Goal: Navigation & Orientation: Find specific page/section

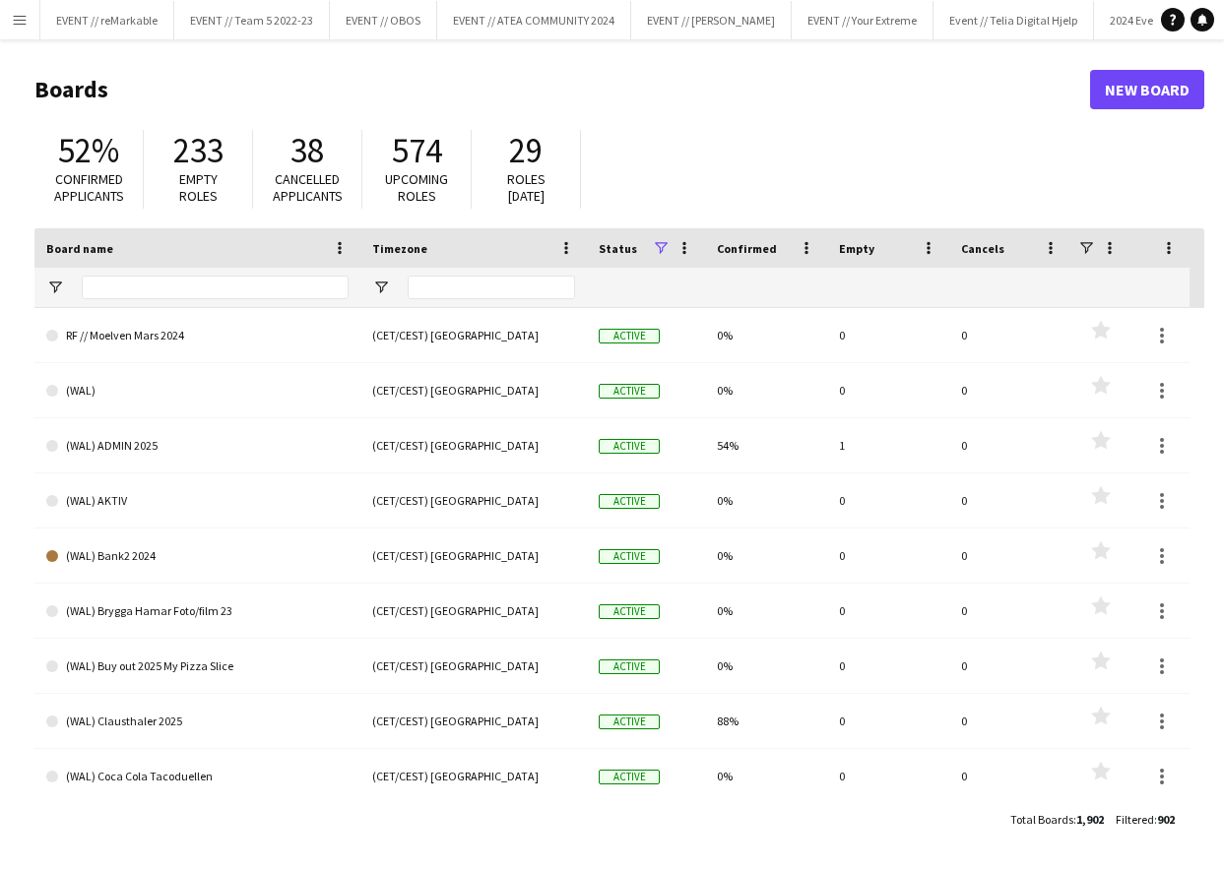
click at [5, 24] on button "Menu" at bounding box center [19, 19] width 39 height 39
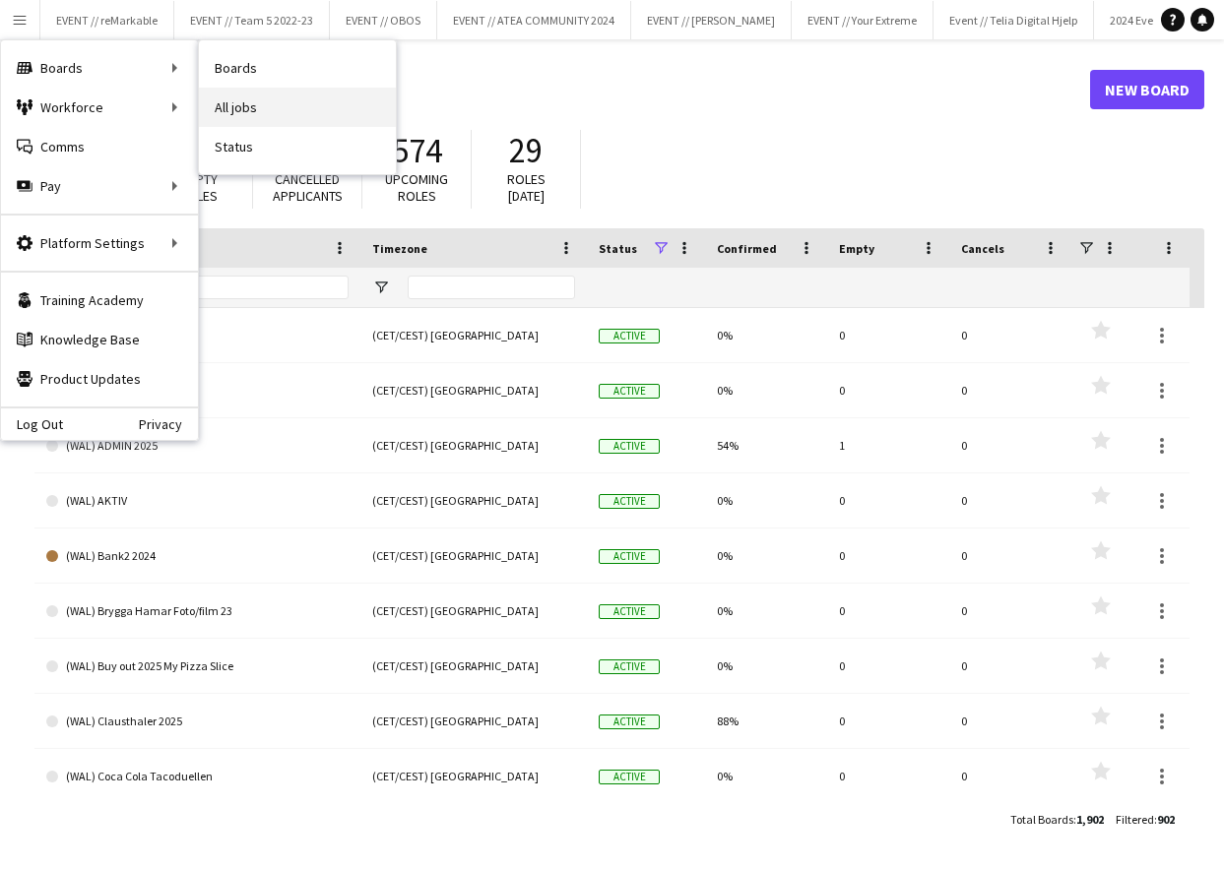
click at [249, 108] on link "All jobs" at bounding box center [297, 107] width 197 height 39
